Goal: Download file/media

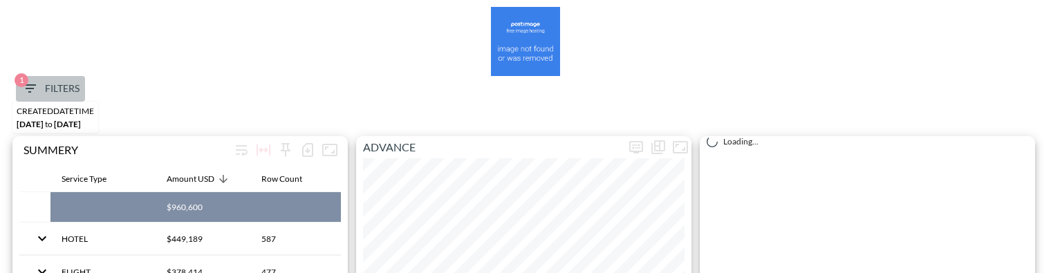
click at [37, 83] on icon "button" at bounding box center [29, 88] width 17 height 17
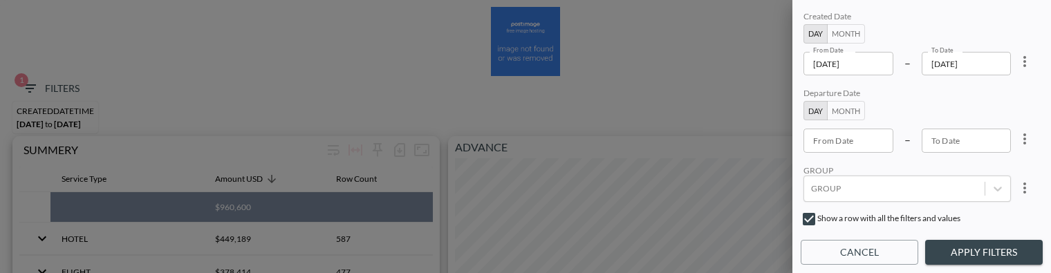
click at [893, 63] on input "[DATE]" at bounding box center [848, 64] width 90 height 24
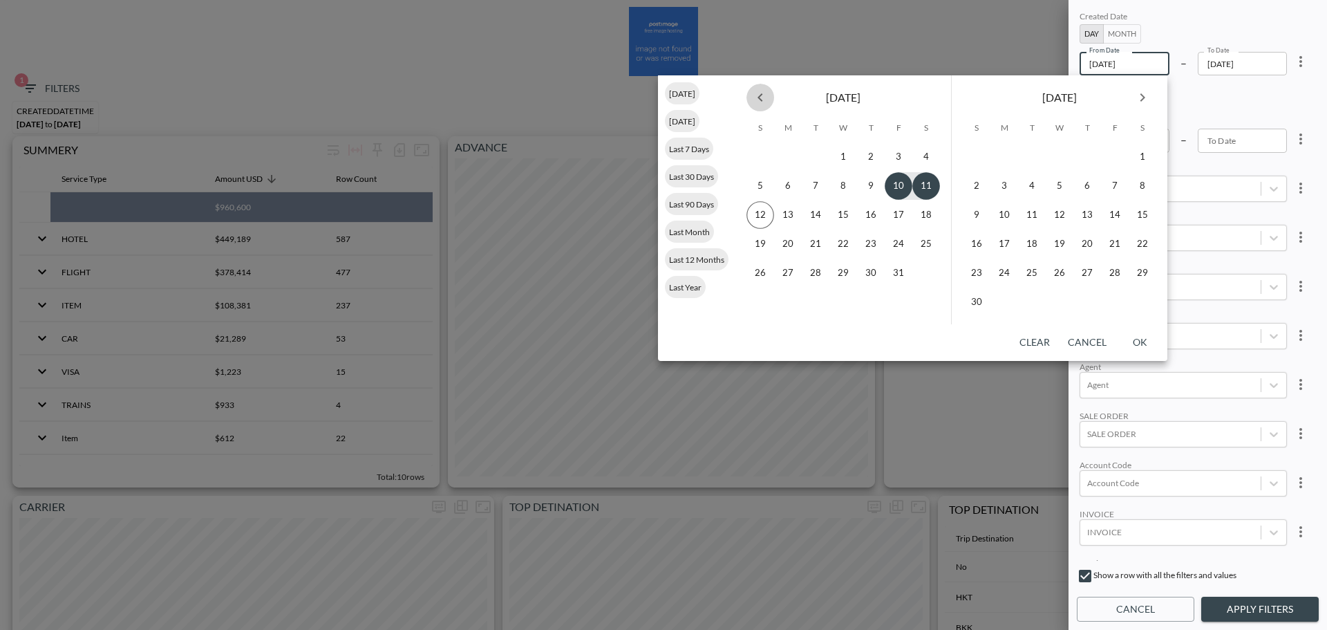
click at [760, 101] on icon "Previous month" at bounding box center [760, 97] width 17 height 17
click at [785, 215] on button "15" at bounding box center [788, 215] width 28 height 28
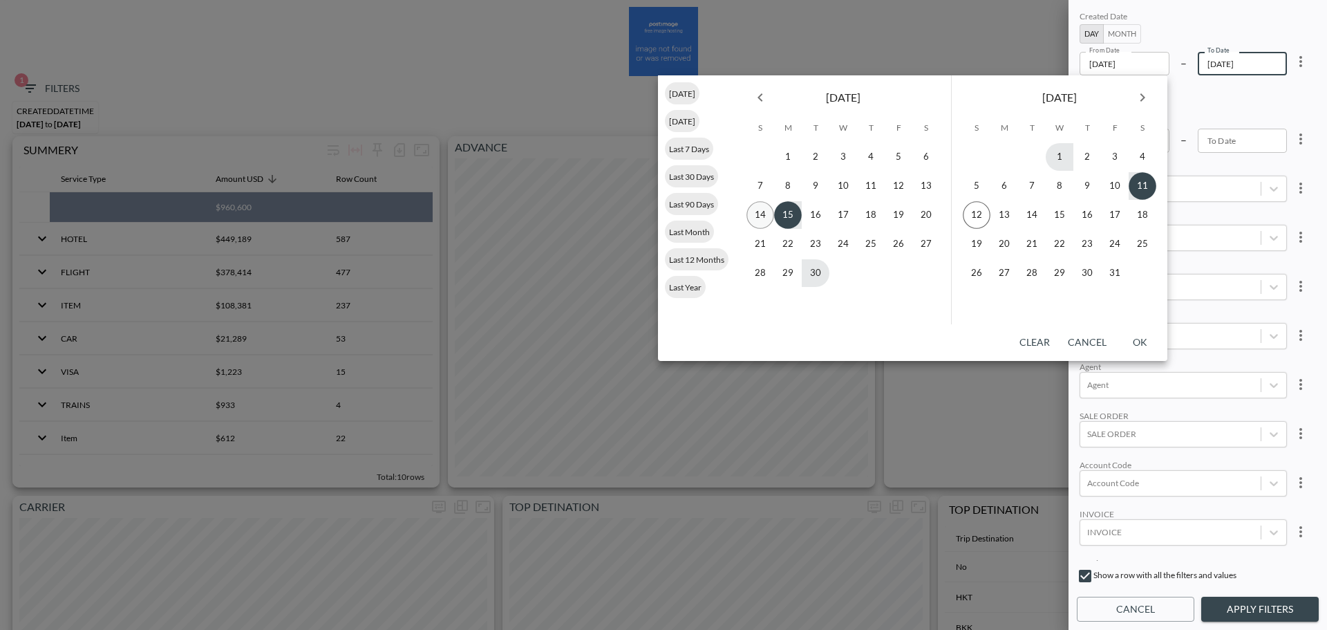
type input "[DATE]"
click at [1050, 191] on button "11" at bounding box center [1143, 186] width 28 height 28
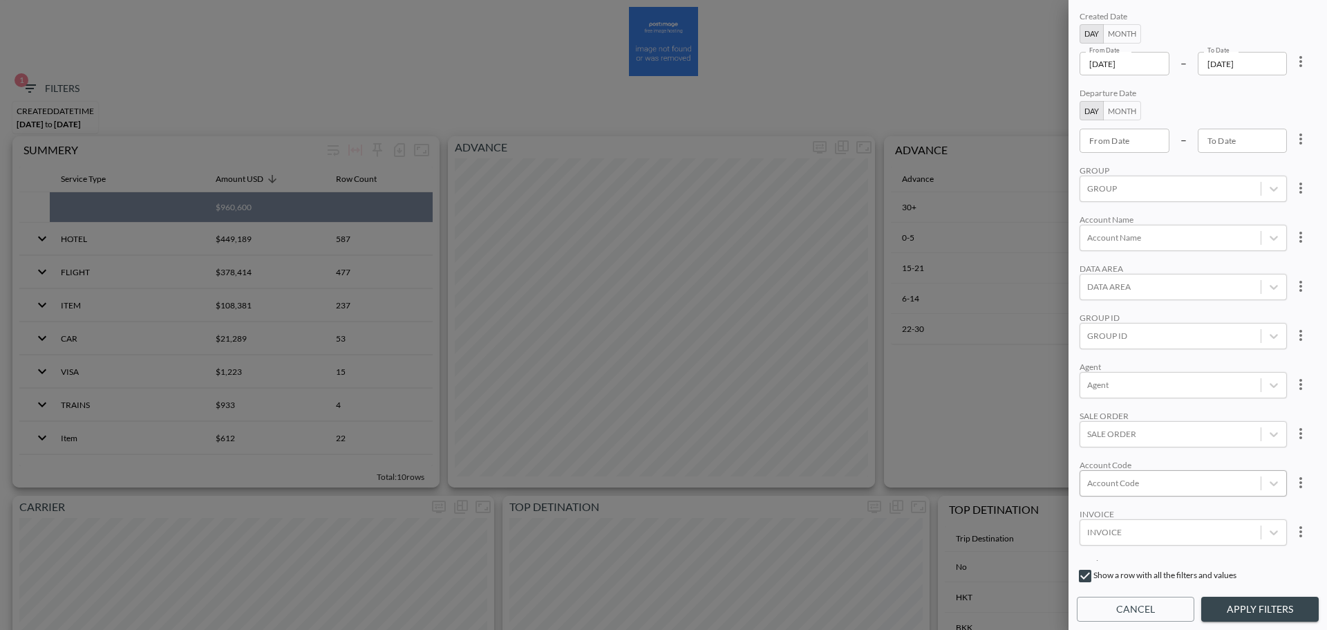
click at [1050, 272] on div at bounding box center [1170, 482] width 167 height 13
type input "RIKI"
click at [1050, 272] on div "Created Date Day Month From Date [DATE] From Date – To Date [DATE] To Date Depa…" at bounding box center [1198, 284] width 242 height 552
click at [1050, 272] on button "Apply Filters" at bounding box center [1260, 610] width 118 height 26
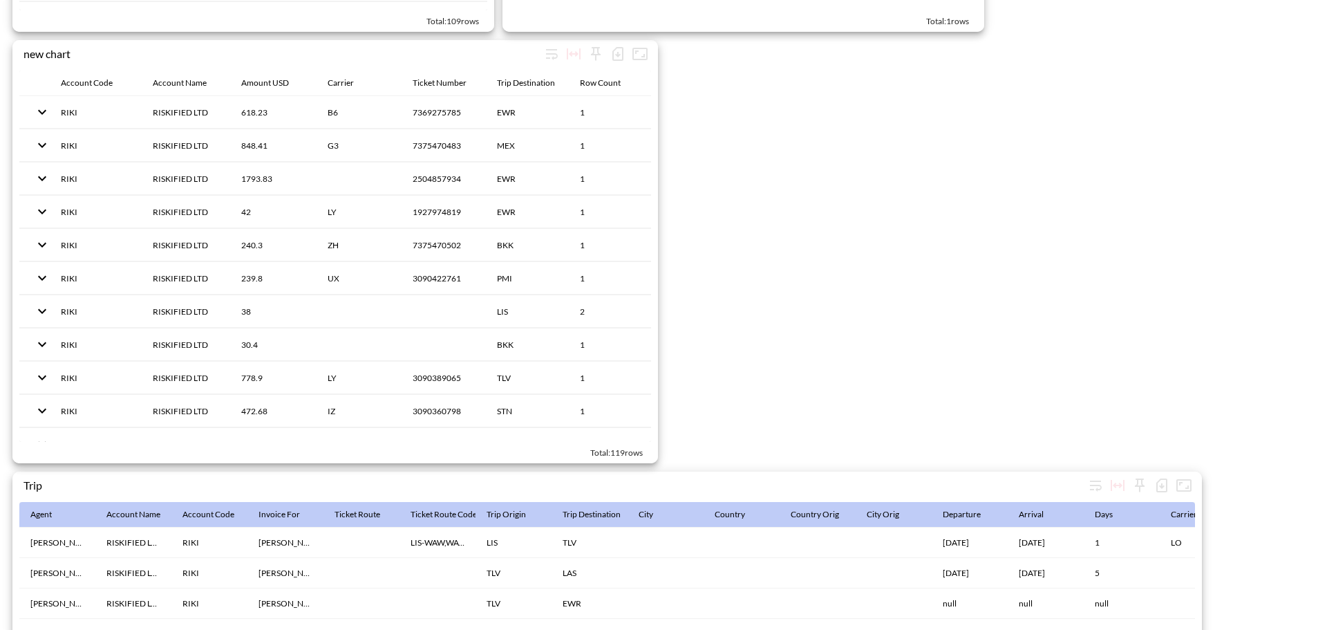
scroll to position [2136, 0]
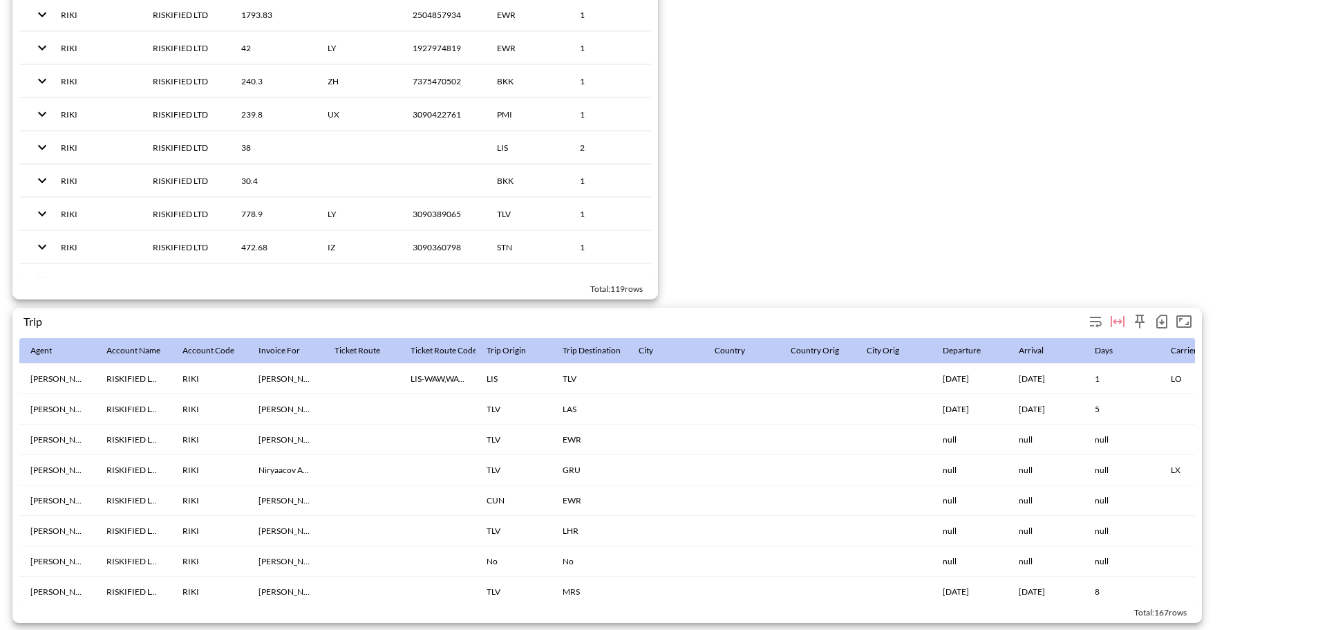
click at [1050, 272] on icon "button" at bounding box center [1162, 322] width 6 height 6
click at [1050, 272] on li "Download CSV ( 167 Rows )" at bounding box center [1087, 343] width 169 height 25
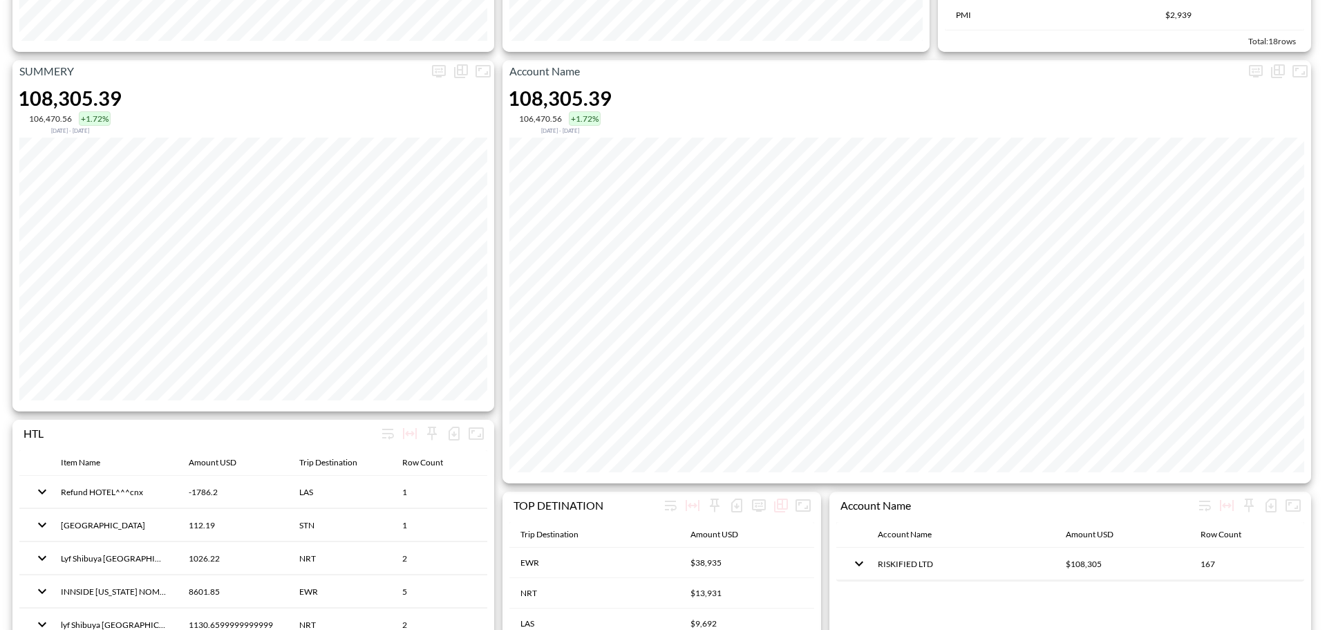
scroll to position [546, 0]
